Goal: Navigation & Orientation: Understand site structure

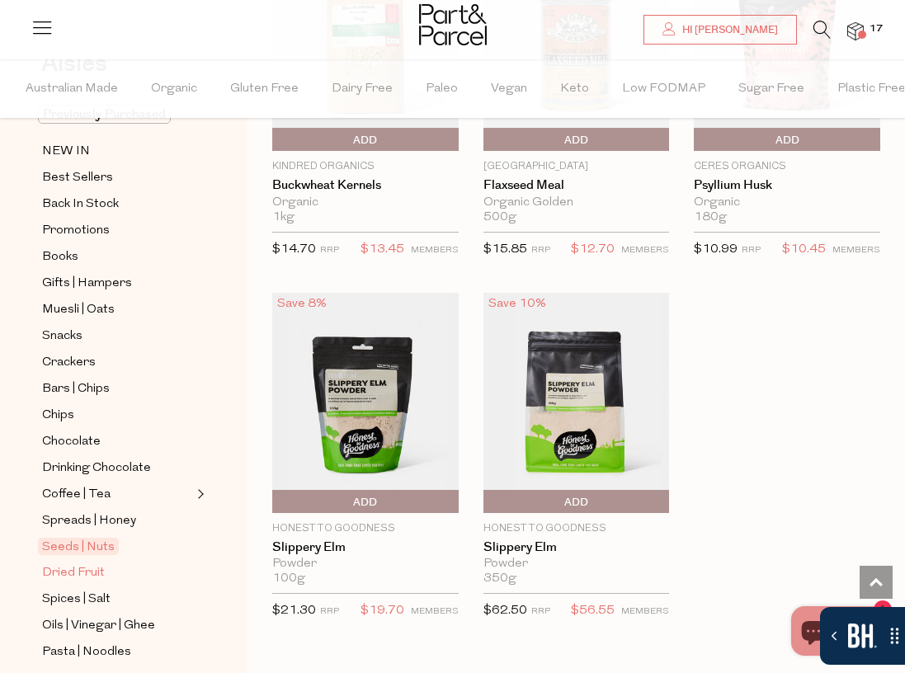
scroll to position [153, 0]
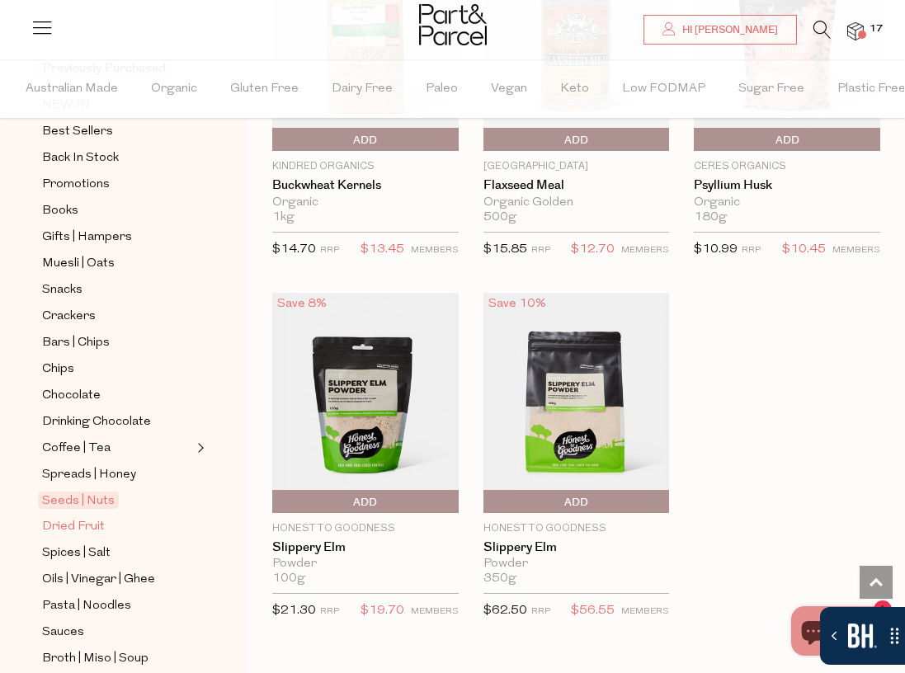
click at [93, 523] on span "Dried Fruit" at bounding box center [73, 527] width 63 height 20
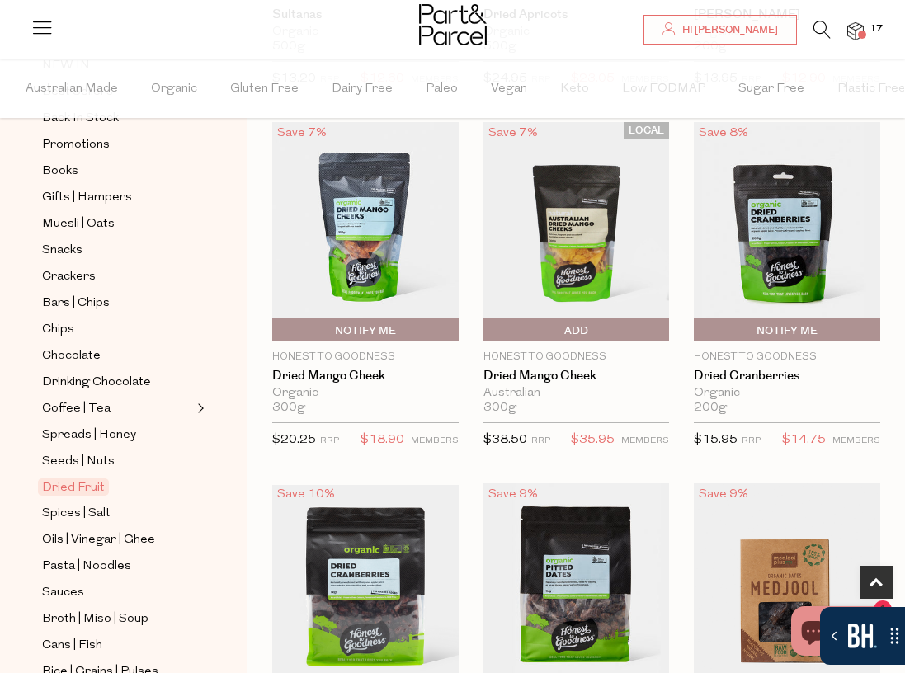
scroll to position [273, 0]
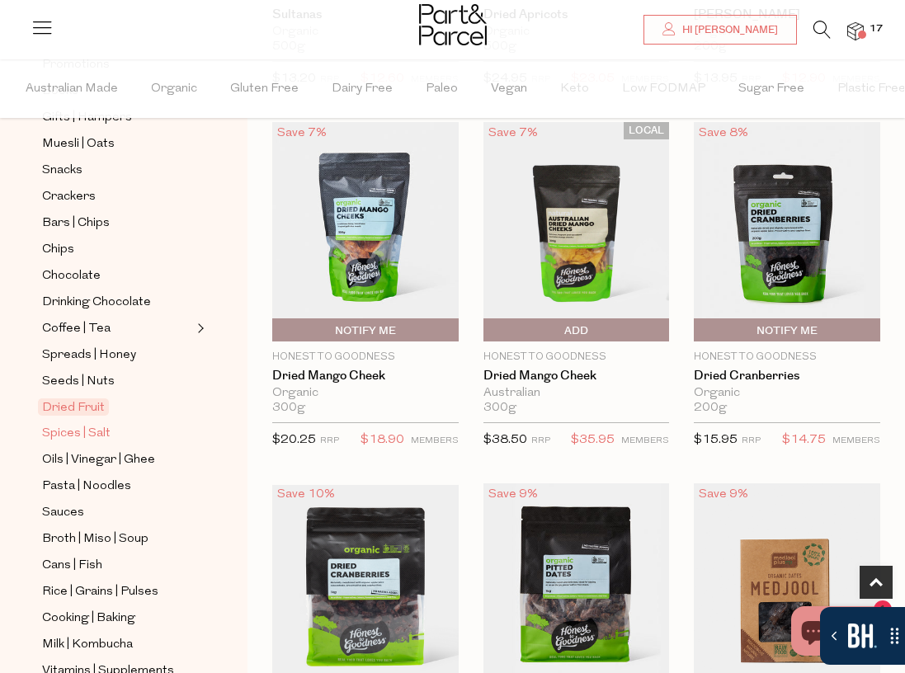
click at [68, 437] on span "Spices | Salt" at bounding box center [76, 434] width 68 height 20
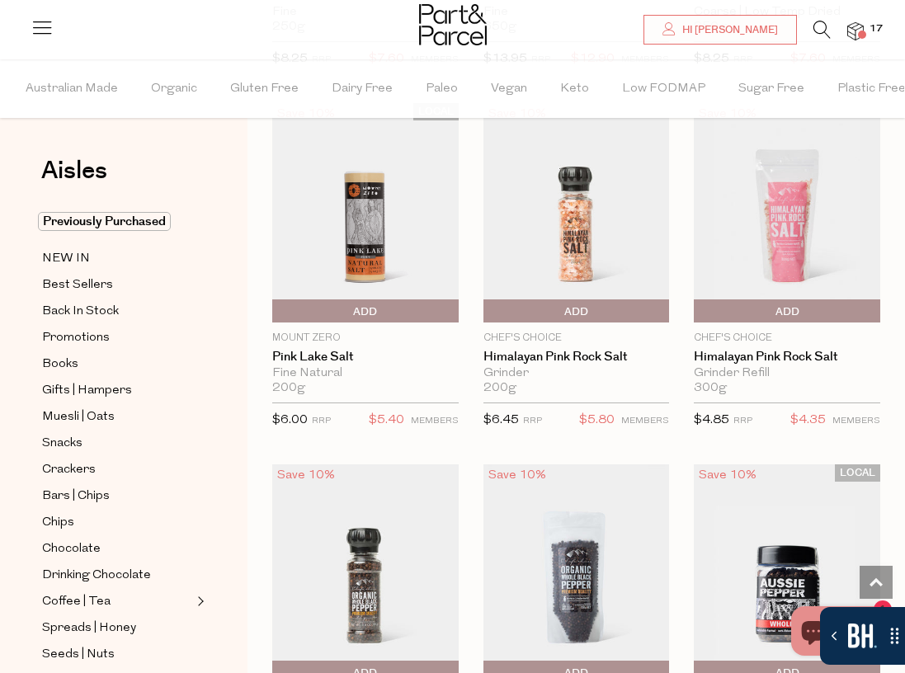
scroll to position [1246, 0]
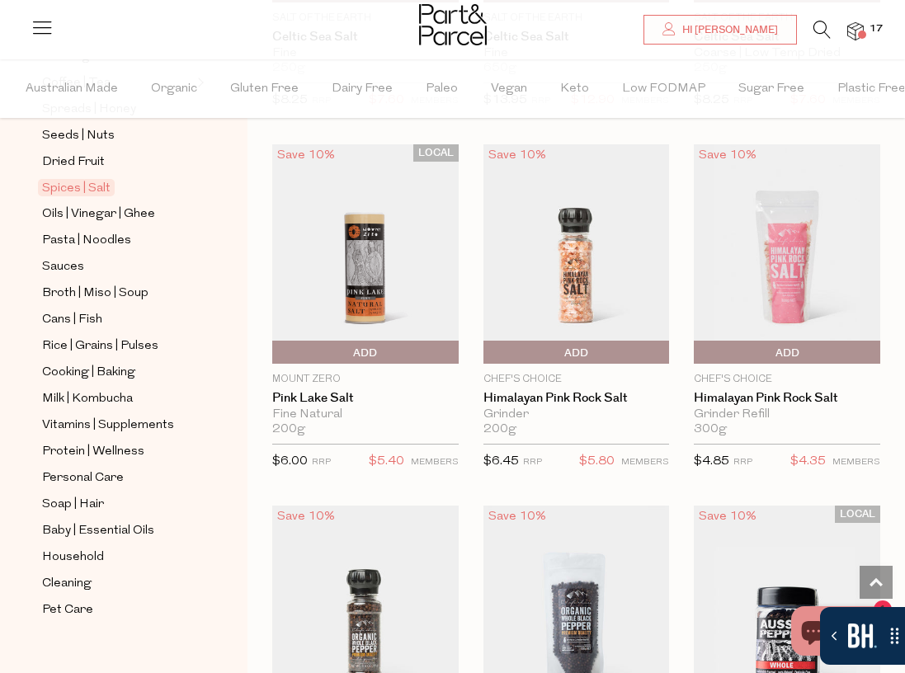
scroll to position [538, 0]
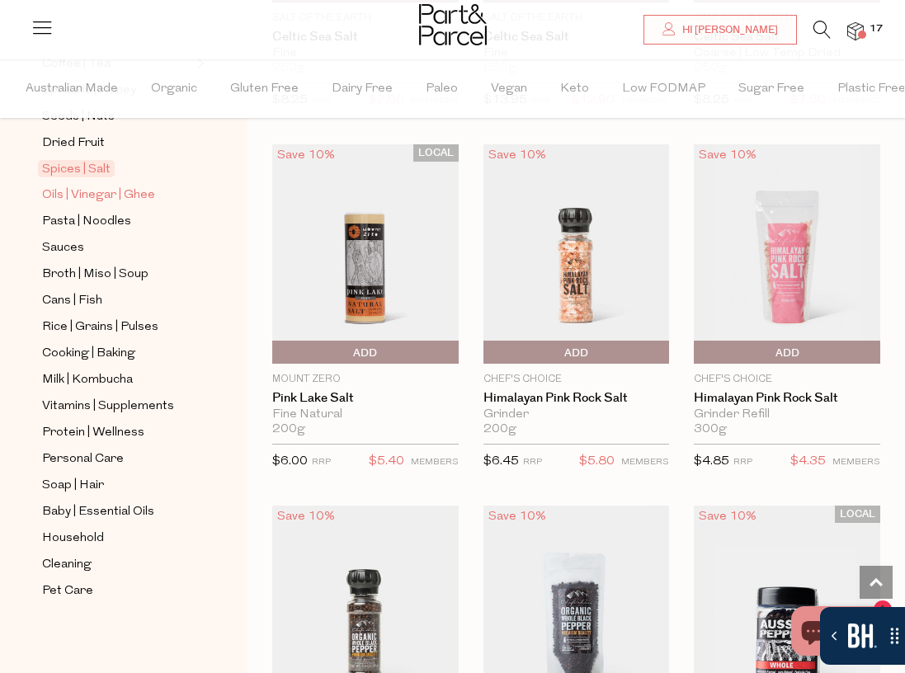
click at [111, 199] on span "Oils | Vinegar | Ghee" at bounding box center [98, 196] width 113 height 20
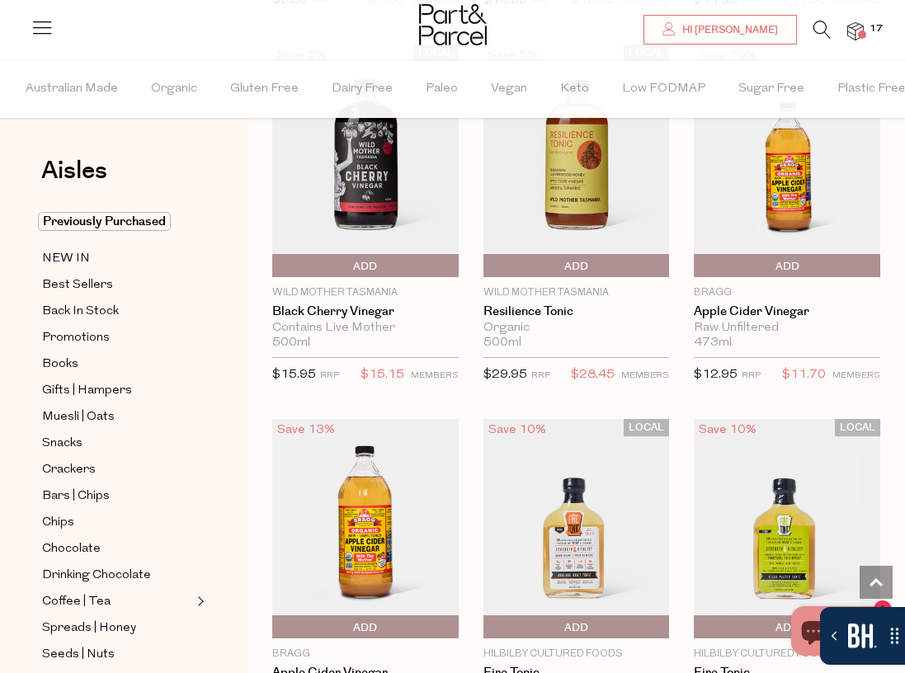
scroll to position [4866, 0]
